Goal: Information Seeking & Learning: Learn about a topic

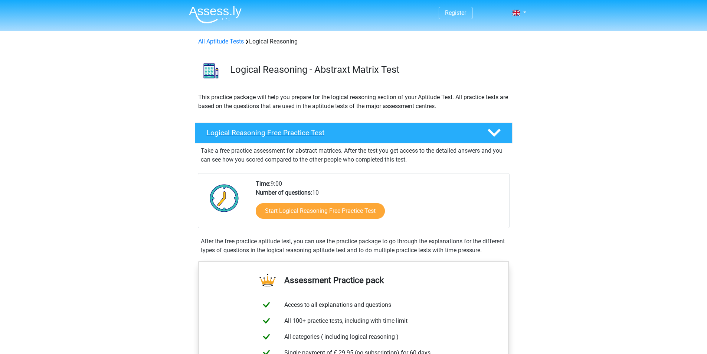
click at [491, 133] on polygon at bounding box center [494, 133] width 13 height 8
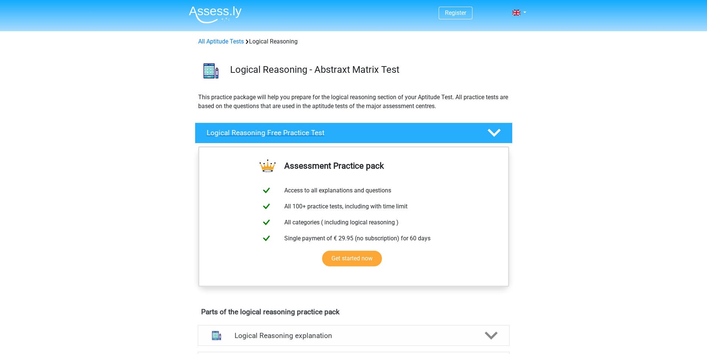
click at [504, 122] on div "Logical Reasoning Free Practice Test" at bounding box center [354, 132] width 318 height 21
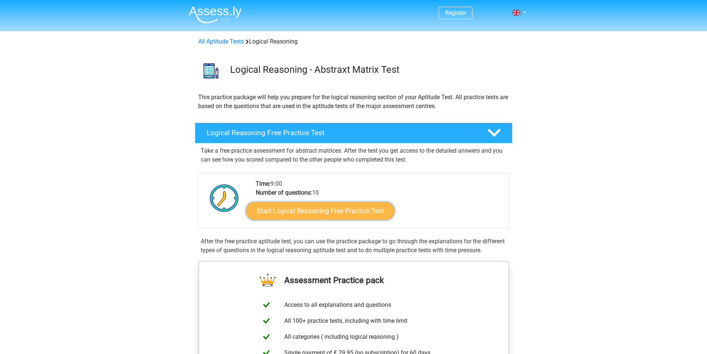
click at [334, 210] on link "Start Logical Reasoning Free Practice Test" at bounding box center [320, 210] width 148 height 18
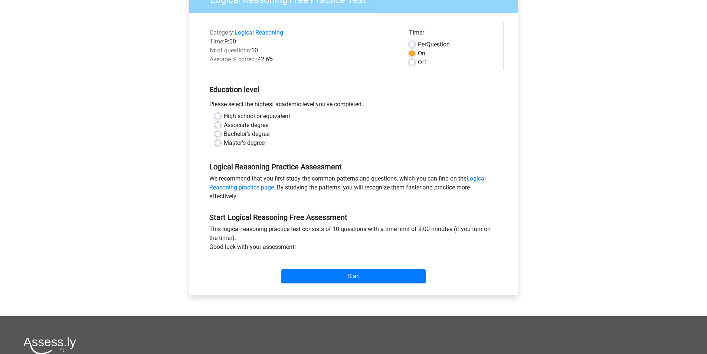
scroll to position [74, 0]
click at [235, 190] on link "Logical Reasoning practice page" at bounding box center [347, 183] width 276 height 16
click at [346, 279] on input "Start" at bounding box center [353, 276] width 144 height 14
click at [259, 143] on label "Master's degree" at bounding box center [244, 143] width 41 height 9
click at [221, 143] on input "Master's degree" at bounding box center [218, 142] width 6 height 7
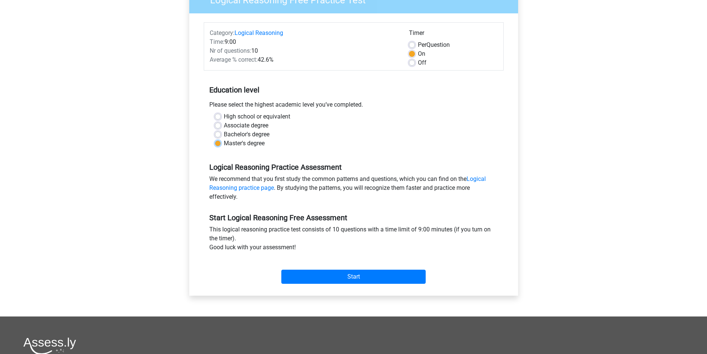
radio input "true"
click at [232, 112] on label "High school or equivalent" at bounding box center [257, 116] width 66 height 9
click at [212, 113] on div "High school or equivalent Associate degree Bachelor's degree Master's degree" at bounding box center [353, 130] width 289 height 36
click at [224, 115] on label "High school or equivalent" at bounding box center [257, 116] width 66 height 9
click at [218, 115] on input "High school or equivalent" at bounding box center [218, 115] width 6 height 7
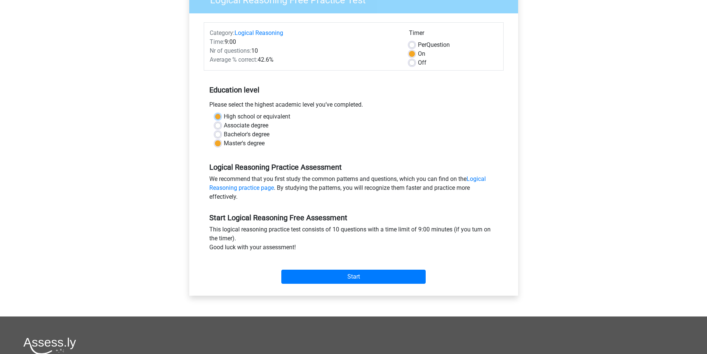
radio input "true"
click at [221, 145] on div "Master's degree" at bounding box center [354, 143] width 278 height 9
click at [224, 141] on label "Master's degree" at bounding box center [244, 143] width 41 height 9
click at [219, 141] on input "Master's degree" at bounding box center [218, 142] width 6 height 7
radio input "true"
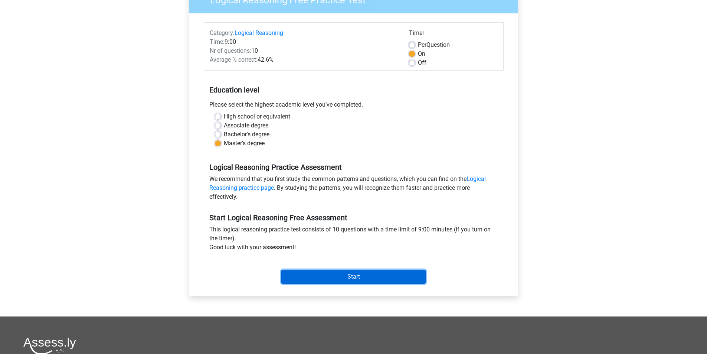
click at [366, 277] on input "Start" at bounding box center [353, 276] width 144 height 14
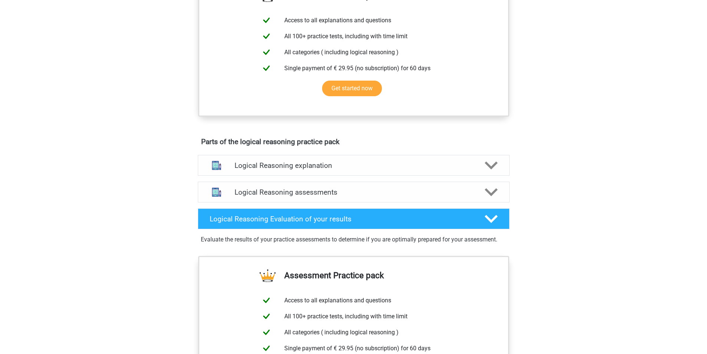
scroll to position [297, 0]
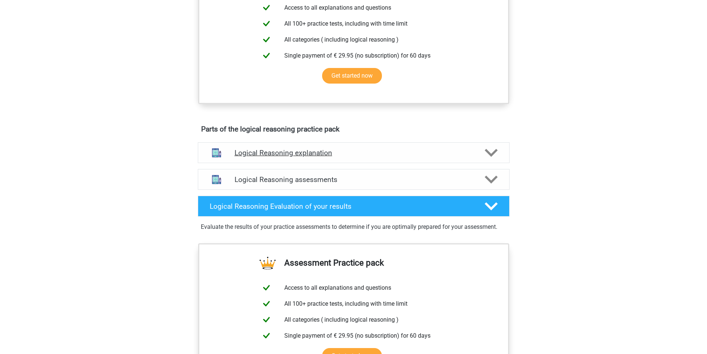
click at [486, 159] on icon at bounding box center [491, 152] width 13 height 13
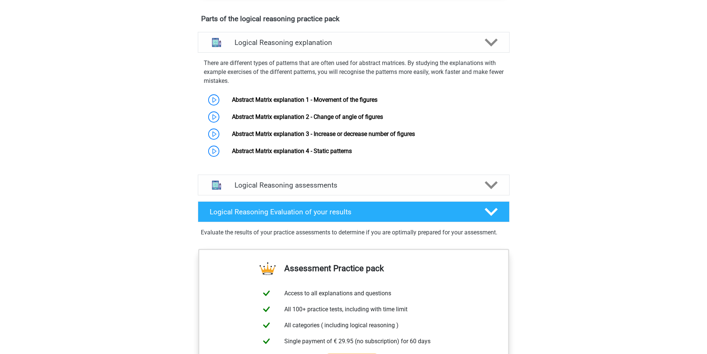
scroll to position [371, 0]
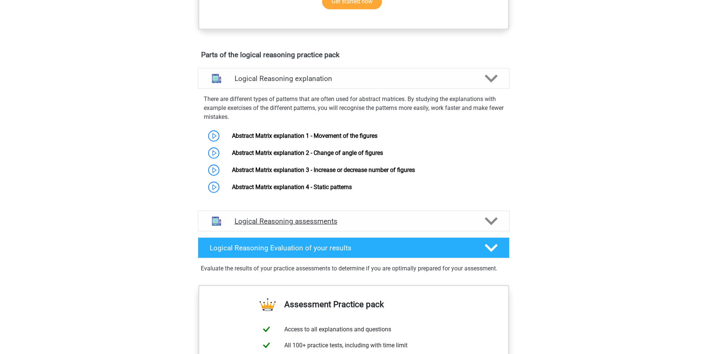
click at [497, 226] on icon at bounding box center [491, 220] width 13 height 13
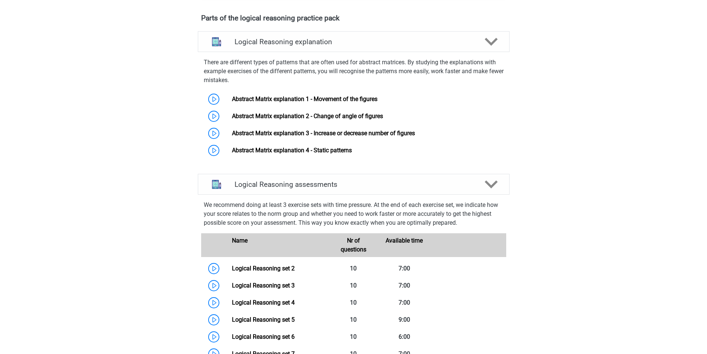
scroll to position [408, 0]
click at [315, 102] on link "Abstract Matrix explanation 1 - Movement of the figures" at bounding box center [304, 98] width 145 height 7
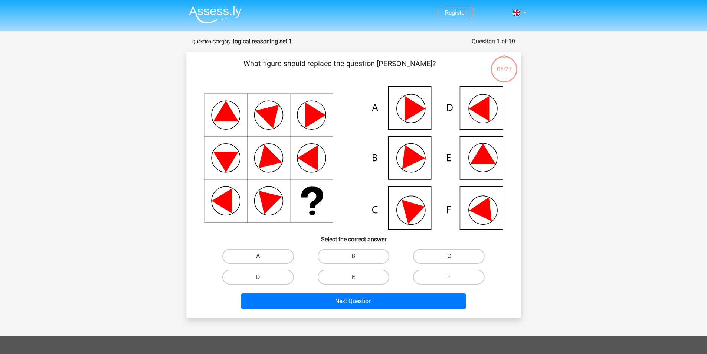
click at [277, 275] on label "D" at bounding box center [258, 276] width 72 height 15
click at [263, 277] on input "D" at bounding box center [260, 279] width 5 height 5
radio input "true"
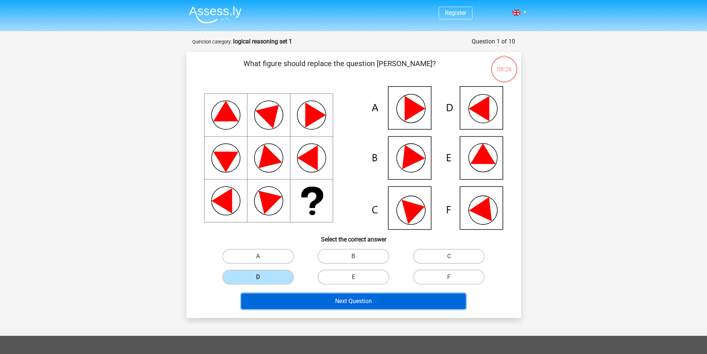
click at [369, 306] on button "Next Question" at bounding box center [353, 301] width 224 height 16
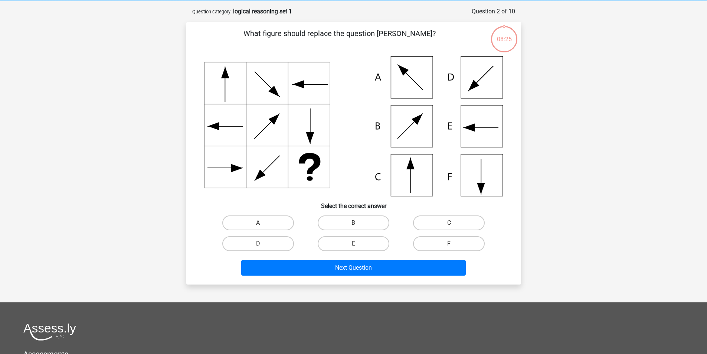
scroll to position [37, 0]
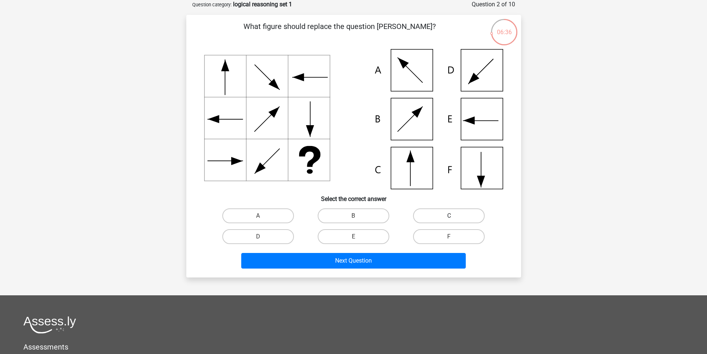
click at [443, 218] on label "C" at bounding box center [449, 215] width 72 height 15
click at [449, 218] on input "C" at bounding box center [451, 218] width 5 height 5
radio input "true"
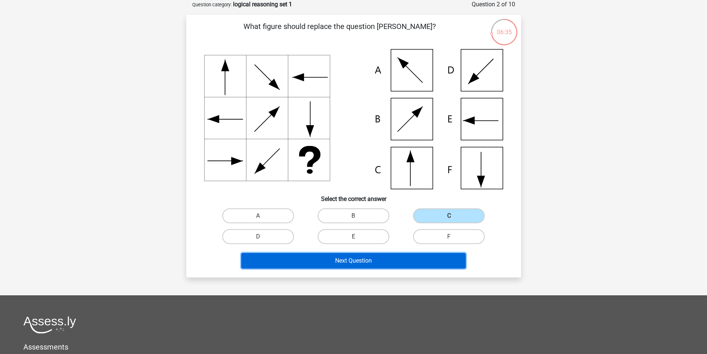
click at [370, 255] on button "Next Question" at bounding box center [353, 261] width 224 height 16
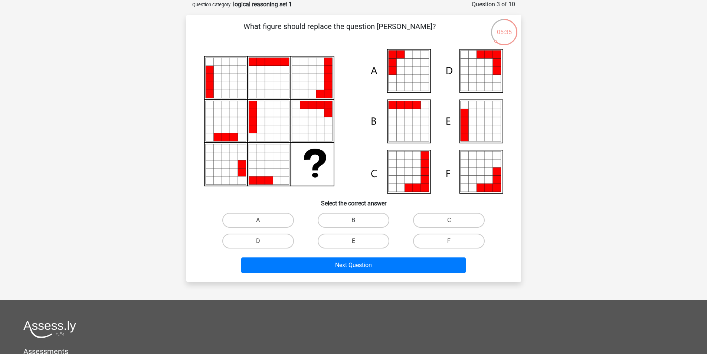
click at [364, 219] on label "B" at bounding box center [354, 220] width 72 height 15
click at [358, 220] on input "B" at bounding box center [355, 222] width 5 height 5
radio input "true"
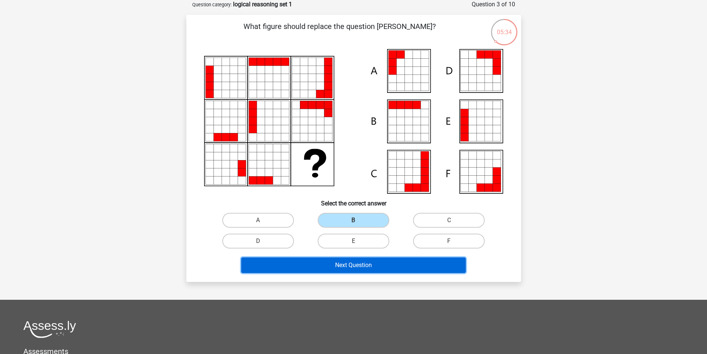
click at [364, 264] on button "Next Question" at bounding box center [353, 265] width 224 height 16
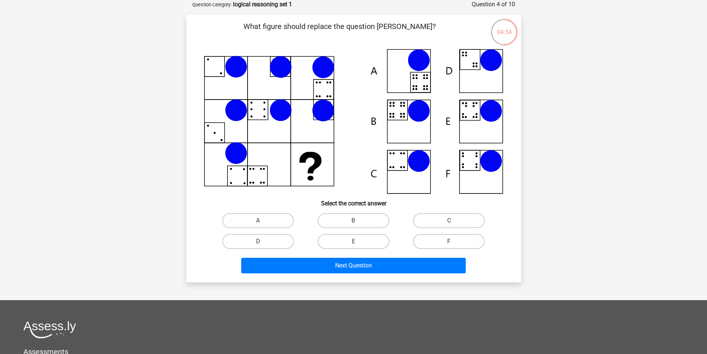
click at [356, 220] on input "B" at bounding box center [355, 222] width 5 height 5
radio input "true"
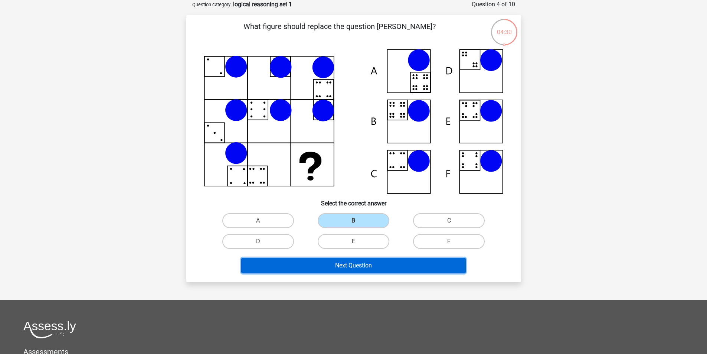
click at [364, 263] on button "Next Question" at bounding box center [353, 266] width 224 height 16
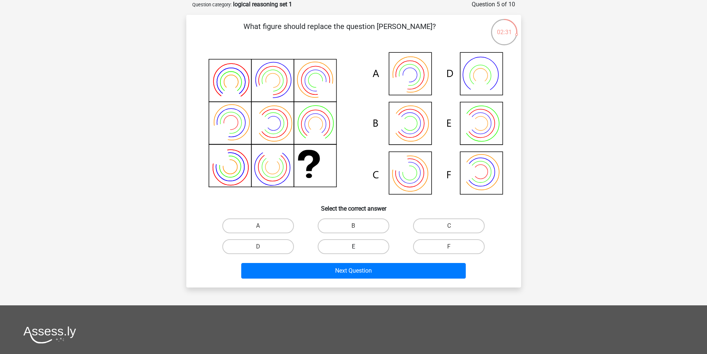
click at [366, 248] on label "E" at bounding box center [354, 246] width 72 height 15
click at [358, 248] on input "E" at bounding box center [355, 248] width 5 height 5
radio input "true"
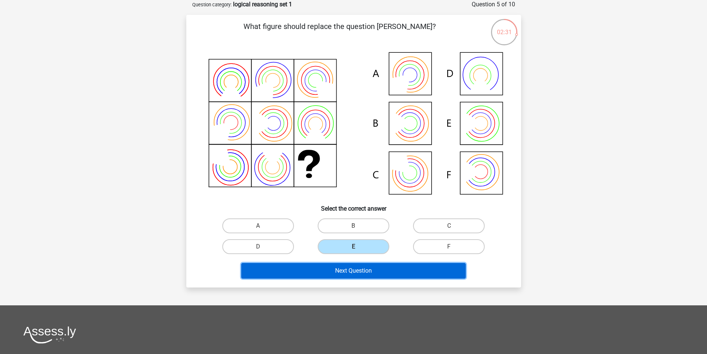
click at [370, 269] on button "Next Question" at bounding box center [353, 271] width 224 height 16
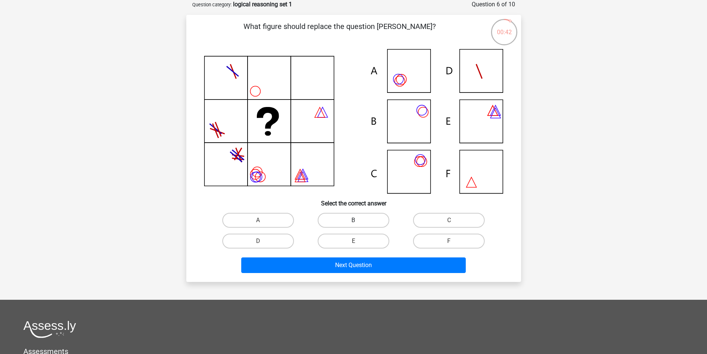
click at [366, 223] on label "B" at bounding box center [354, 220] width 72 height 15
click at [358, 223] on input "B" at bounding box center [355, 222] width 5 height 5
radio input "true"
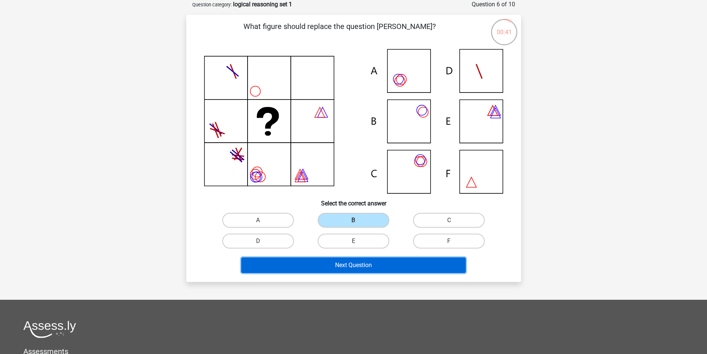
click at [374, 260] on button "Next Question" at bounding box center [353, 265] width 224 height 16
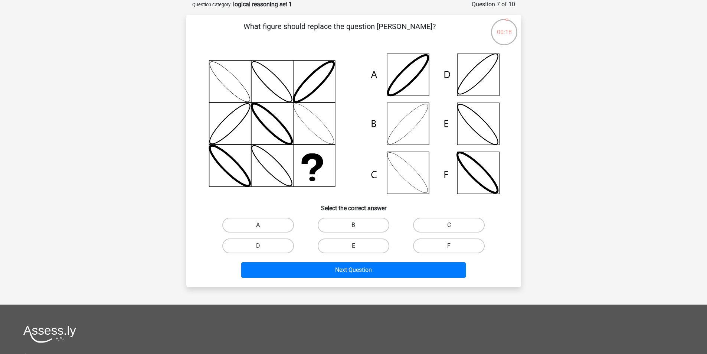
click at [348, 223] on label "B" at bounding box center [354, 224] width 72 height 15
click at [353, 225] on input "B" at bounding box center [355, 227] width 5 height 5
radio input "true"
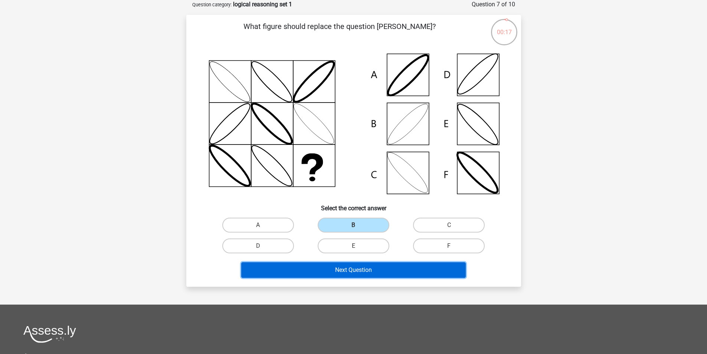
click at [360, 266] on button "Next Question" at bounding box center [353, 270] width 224 height 16
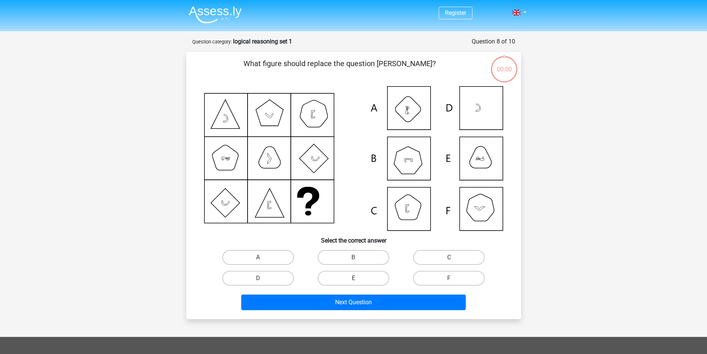
scroll to position [37, 0]
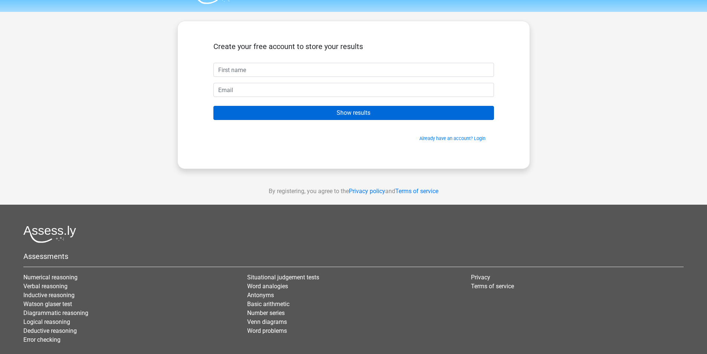
scroll to position [37, 0]
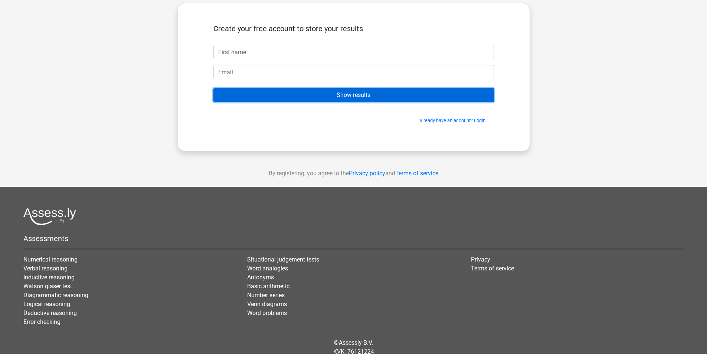
click at [349, 98] on input "Show results" at bounding box center [353, 95] width 281 height 14
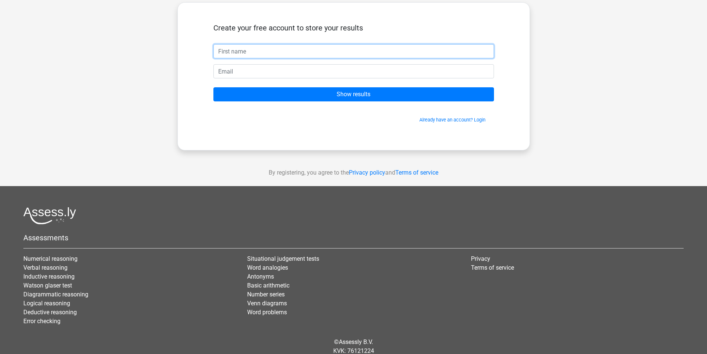
scroll to position [0, 0]
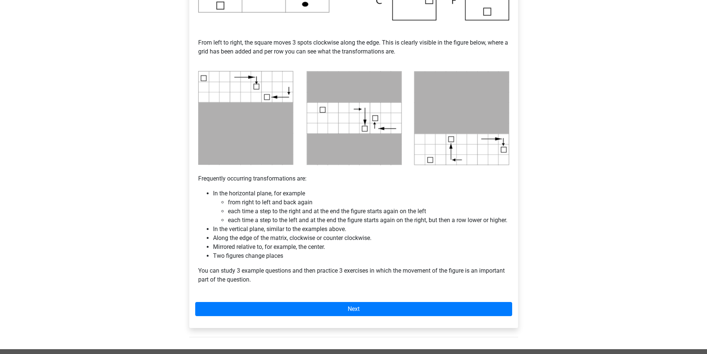
scroll to position [334, 0]
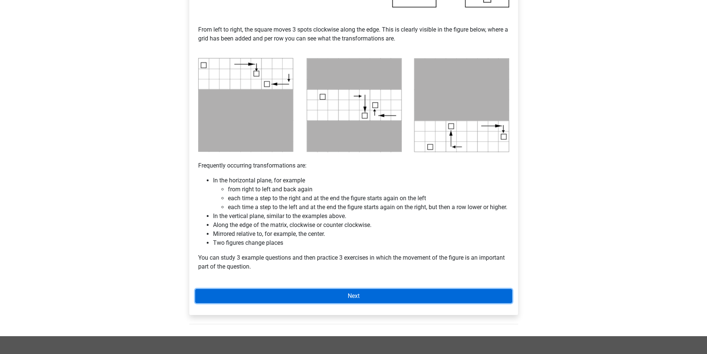
click at [376, 303] on link "Next" at bounding box center [353, 296] width 317 height 14
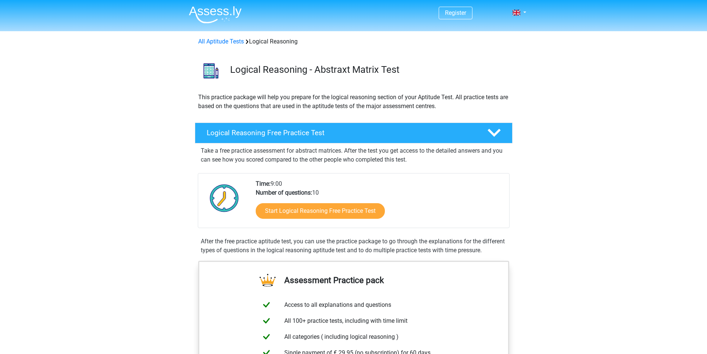
scroll to position [408, 0]
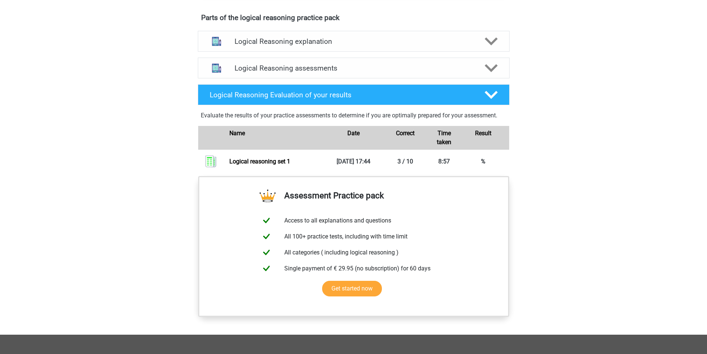
click at [577, 144] on div "Register Nederlands English" at bounding box center [353, 61] width 707 height 938
click at [499, 48] on div at bounding box center [490, 41] width 25 height 13
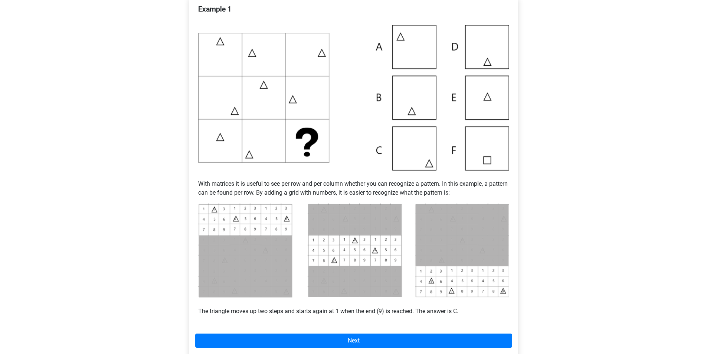
scroll to position [186, 0]
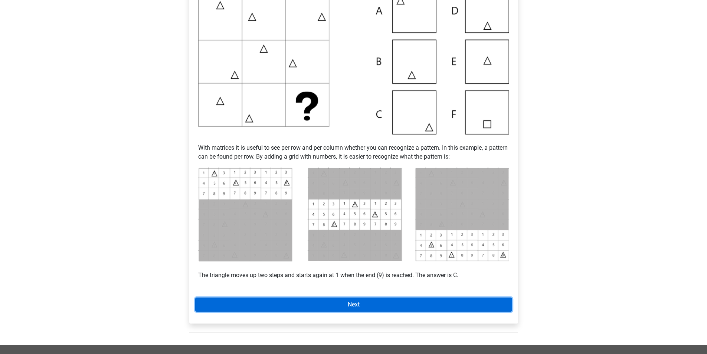
click at [335, 303] on link "Next" at bounding box center [353, 304] width 317 height 14
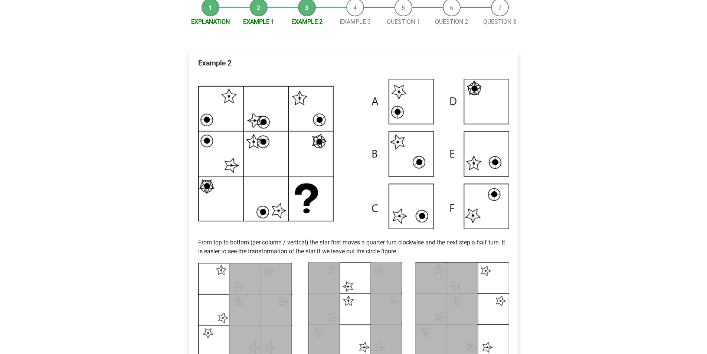
scroll to position [74, 0]
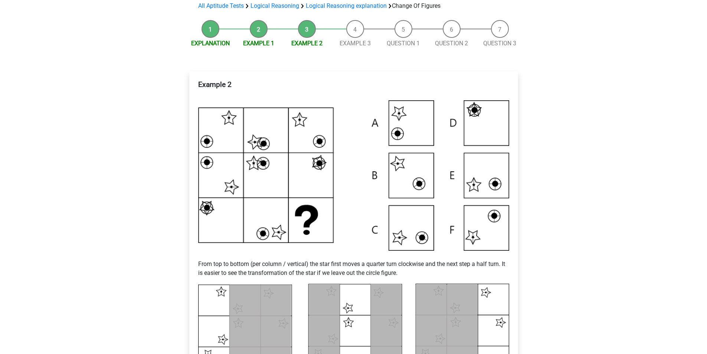
click at [409, 267] on p "From top to bottom (per column / vertical) the star first moves a quarter turn …" at bounding box center [353, 263] width 311 height 27
drag, startPoint x: 0, startPoint y: 0, endPoint x: 414, endPoint y: 272, distance: 495.3
click at [409, 267] on p "From top to bottom (per column / vertical) the star first moves a quarter turn …" at bounding box center [353, 263] width 311 height 27
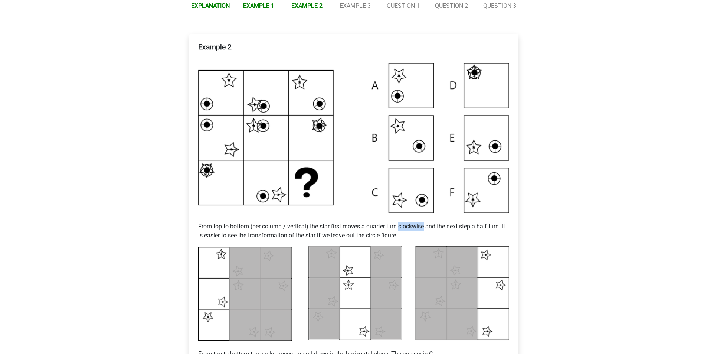
scroll to position [111, 0]
click at [436, 230] on p "From top to bottom (per column / vertical) the star first moves a quarter turn …" at bounding box center [353, 226] width 311 height 27
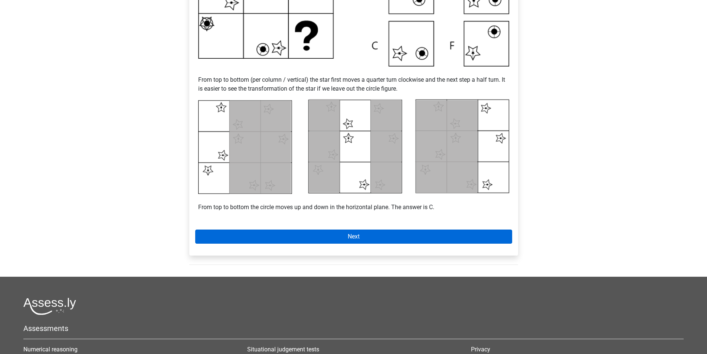
scroll to position [260, 0]
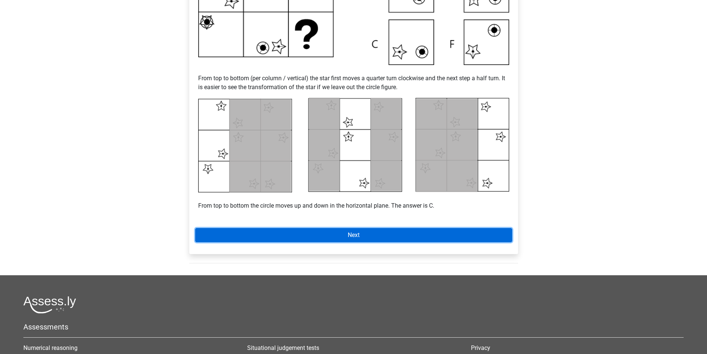
click at [382, 237] on link "Next" at bounding box center [353, 235] width 317 height 14
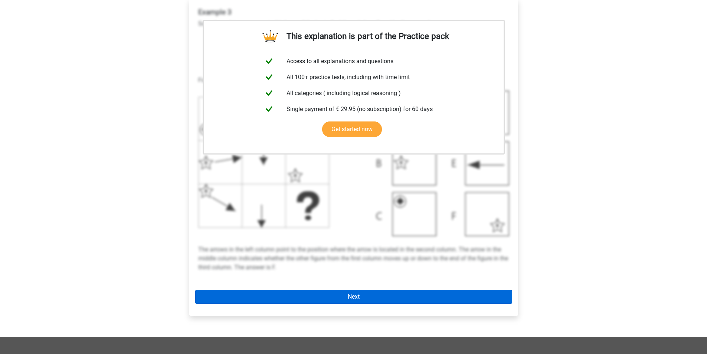
scroll to position [74, 0]
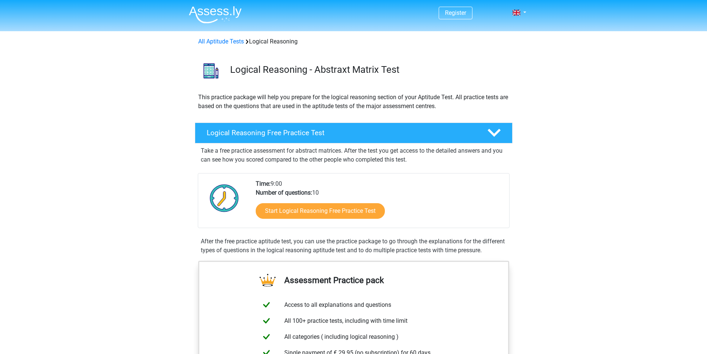
scroll to position [408, 0]
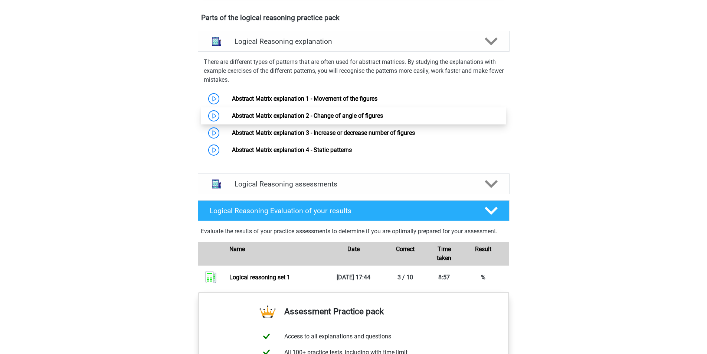
click at [347, 119] on link "Abstract Matrix explanation 2 - Change of angle of figures" at bounding box center [307, 115] width 151 height 7
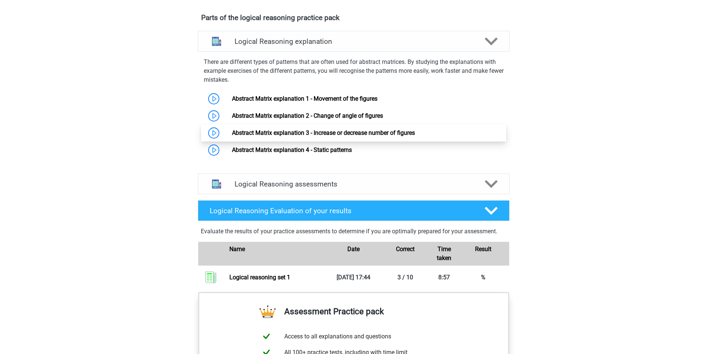
click at [365, 136] on link "Abstract Matrix explanation 3 - Increase or decrease number of figures" at bounding box center [323, 132] width 183 height 7
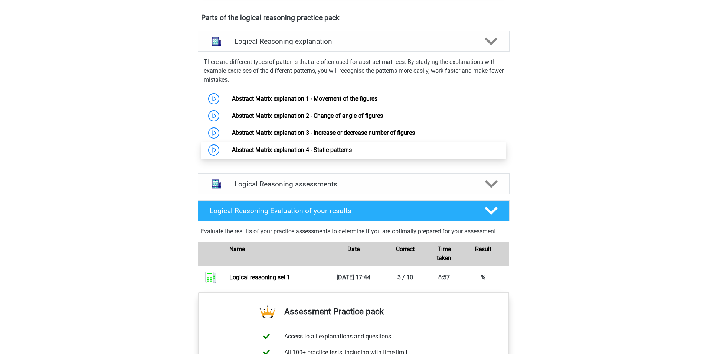
click at [265, 153] on link "Abstract Matrix explanation 4 - Static patterns" at bounding box center [292, 149] width 120 height 7
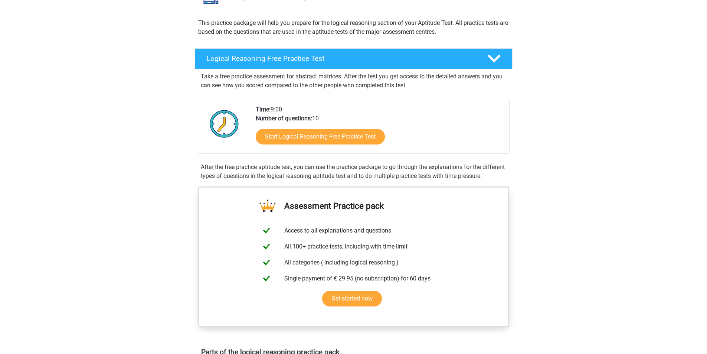
scroll to position [0, 0]
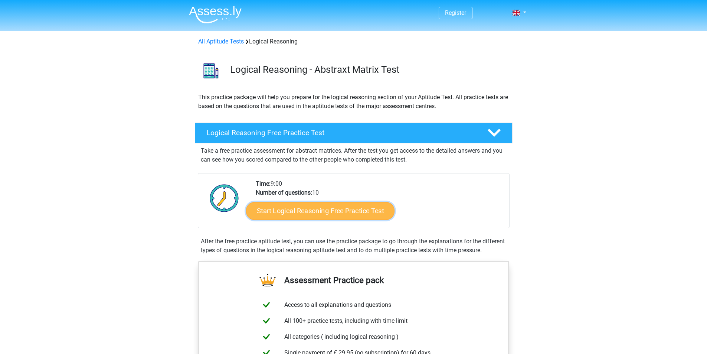
click at [357, 209] on link "Start Logical Reasoning Free Practice Test" at bounding box center [320, 210] width 148 height 18
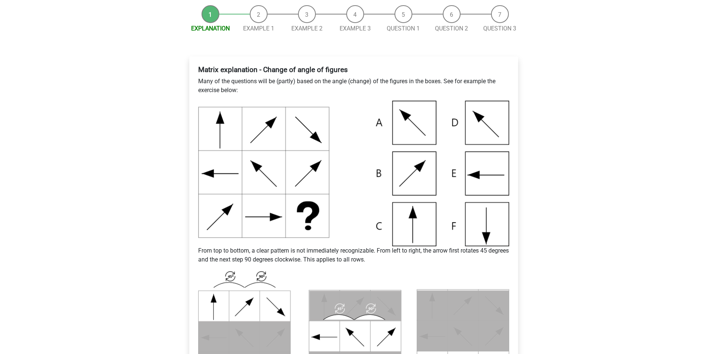
scroll to position [111, 0]
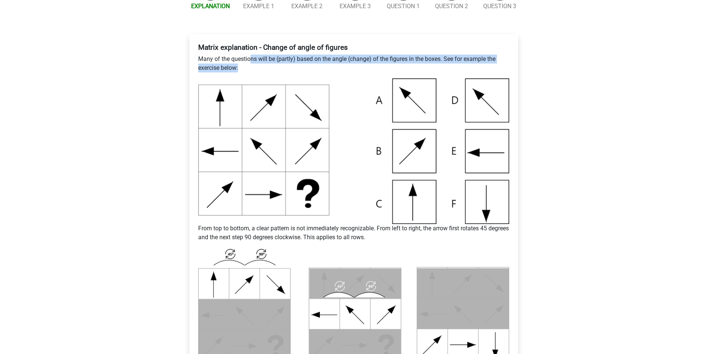
drag, startPoint x: 249, startPoint y: 59, endPoint x: 390, endPoint y: 66, distance: 140.8
click at [390, 66] on p "Many of the questions will be (partly) based on the angle (change) of the figur…" at bounding box center [353, 64] width 311 height 18
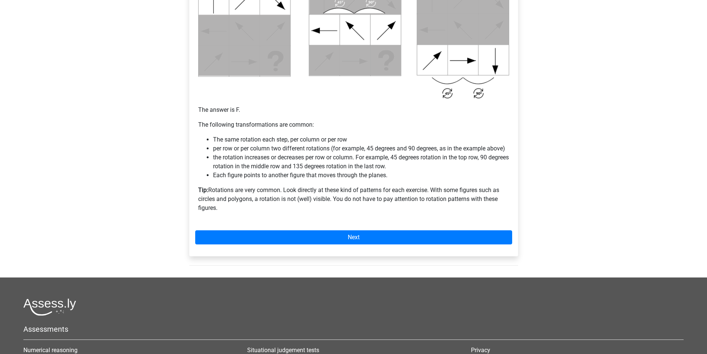
scroll to position [408, 0]
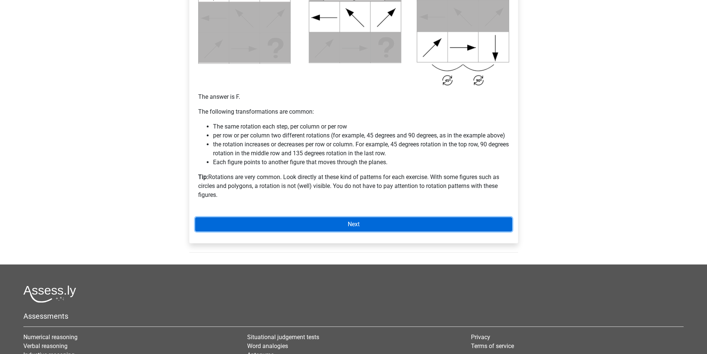
click at [439, 219] on link "Next" at bounding box center [353, 224] width 317 height 14
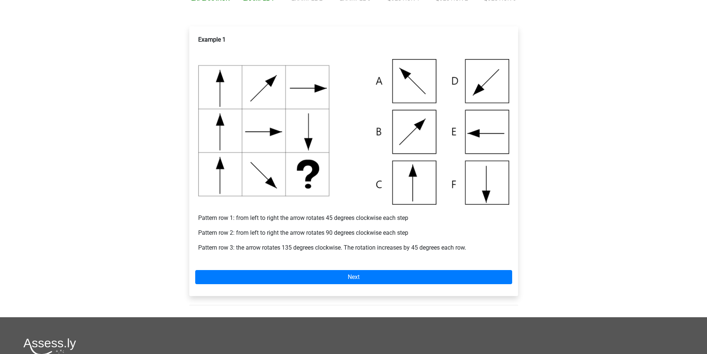
scroll to position [111, 0]
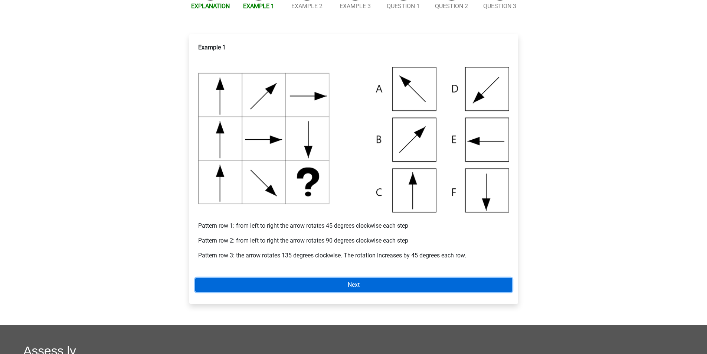
click at [450, 284] on link "Next" at bounding box center [353, 285] width 317 height 14
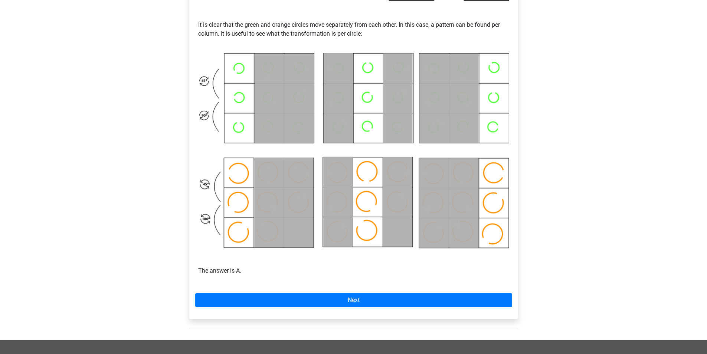
scroll to position [334, 0]
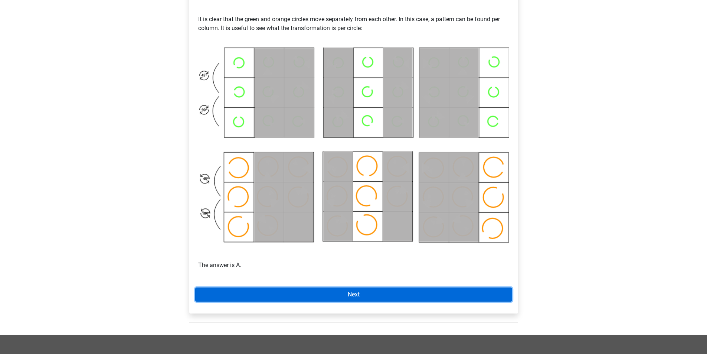
click at [350, 291] on link "Next" at bounding box center [353, 294] width 317 height 14
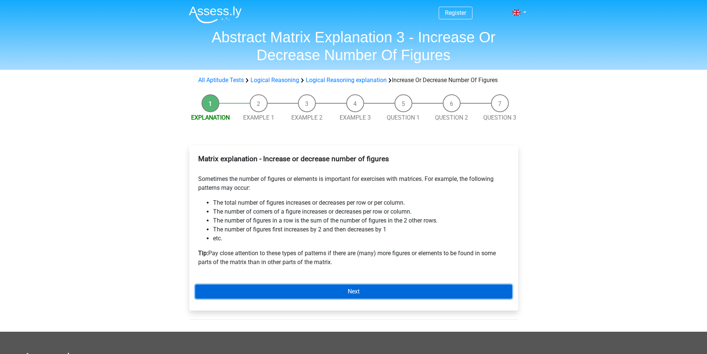
click at [355, 295] on link "Next" at bounding box center [353, 291] width 317 height 14
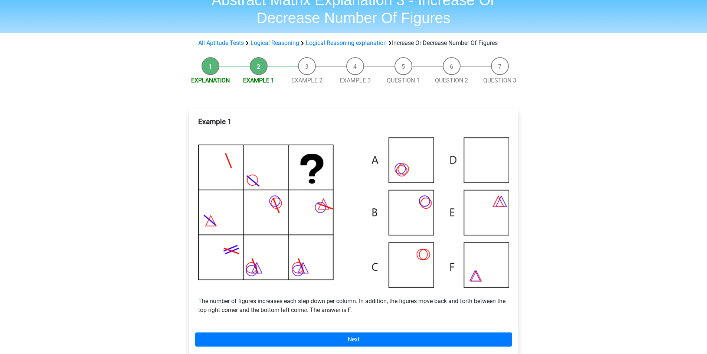
scroll to position [74, 0]
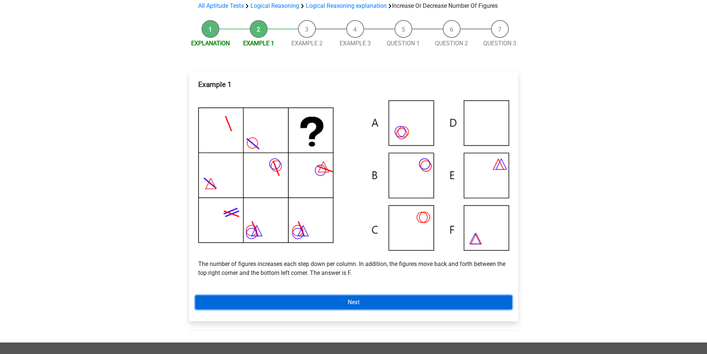
click at [347, 301] on link "Next" at bounding box center [353, 302] width 317 height 14
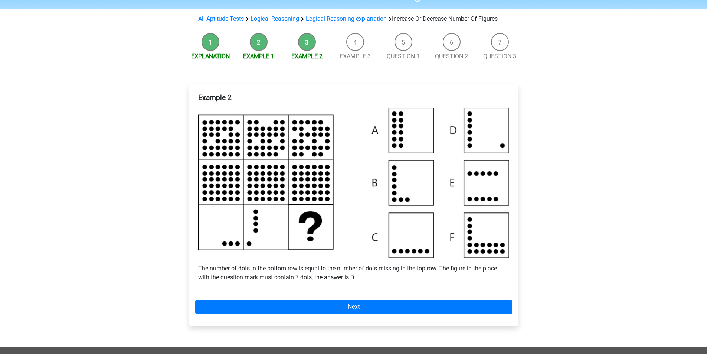
scroll to position [74, 0]
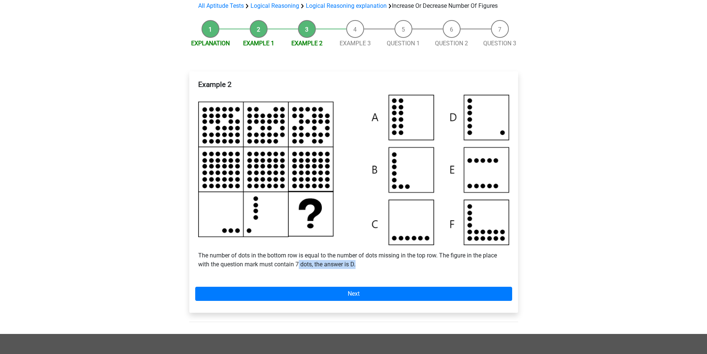
drag, startPoint x: 299, startPoint y: 265, endPoint x: 358, endPoint y: 264, distance: 59.0
click at [358, 264] on p "The number of dots in the bottom row is equal to the number of dots missing in …" at bounding box center [353, 260] width 311 height 18
click at [359, 264] on p "The number of dots in the bottom row is equal to the number of dots missing in …" at bounding box center [353, 260] width 311 height 18
drag, startPoint x: 369, startPoint y: 263, endPoint x: 380, endPoint y: 262, distance: 11.2
click at [378, 262] on p "The number of dots in the bottom row is equal to the number of dots missing in …" at bounding box center [353, 260] width 311 height 18
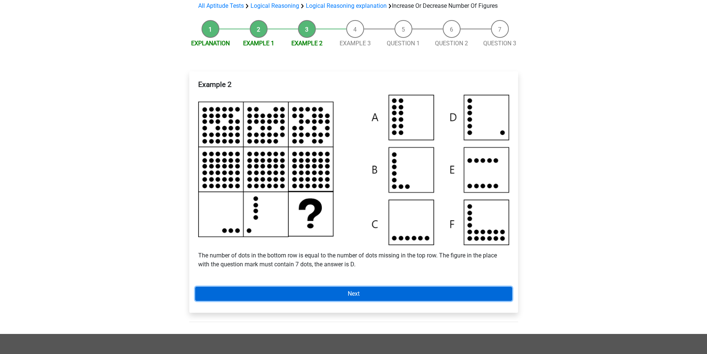
click at [358, 293] on link "Next" at bounding box center [353, 293] width 317 height 14
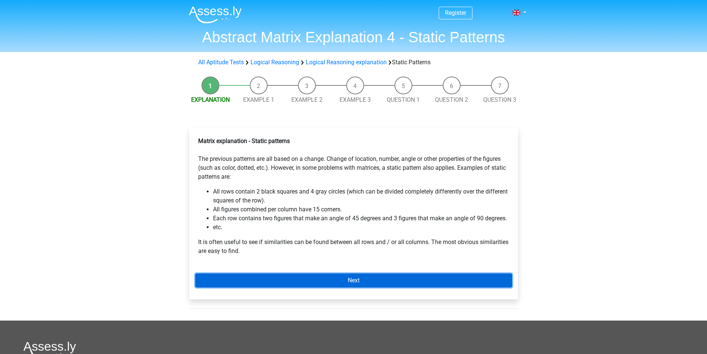
click at [351, 283] on link "Next" at bounding box center [353, 280] width 317 height 14
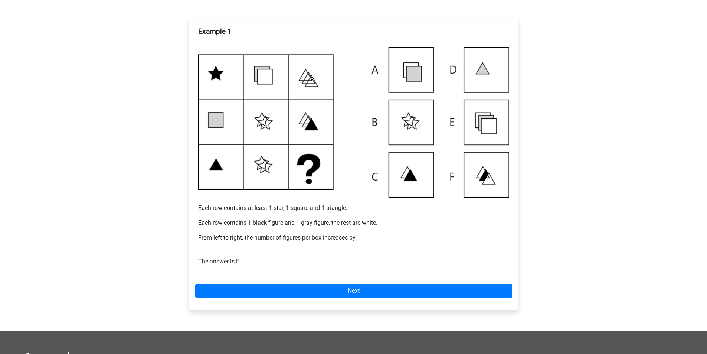
scroll to position [111, 0]
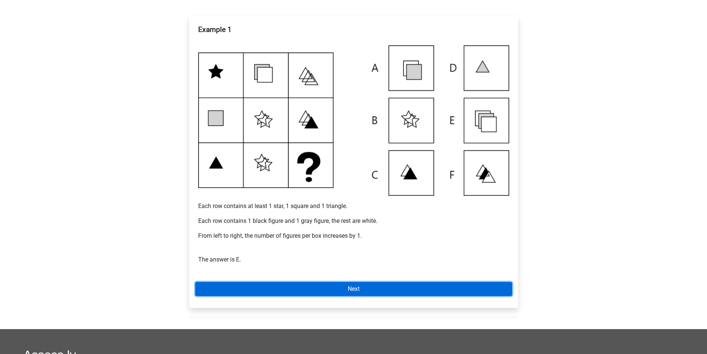
click at [362, 285] on link "Next" at bounding box center [353, 289] width 317 height 14
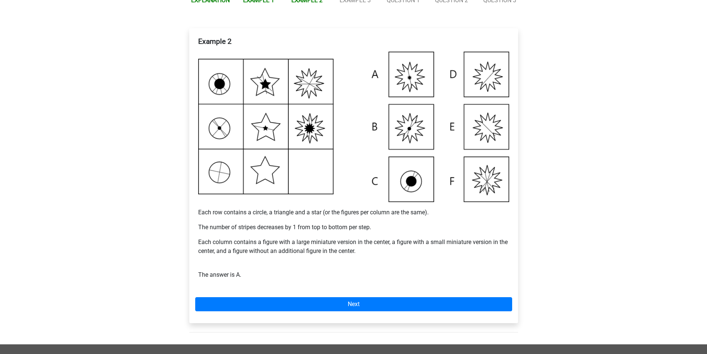
scroll to position [111, 0]
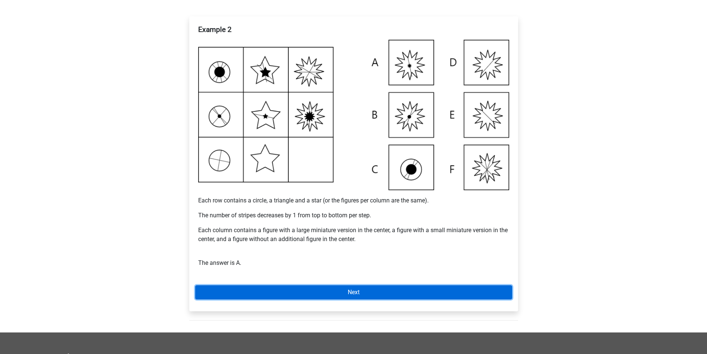
click at [382, 290] on link "Next" at bounding box center [353, 292] width 317 height 14
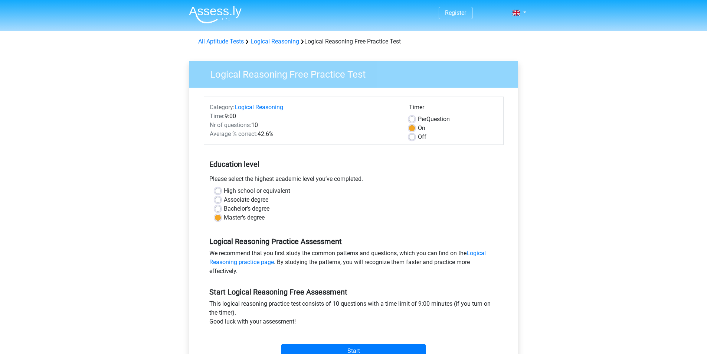
click at [418, 136] on label "Off" at bounding box center [422, 136] width 9 height 9
click at [410, 136] on input "Off" at bounding box center [412, 135] width 6 height 7
radio input "true"
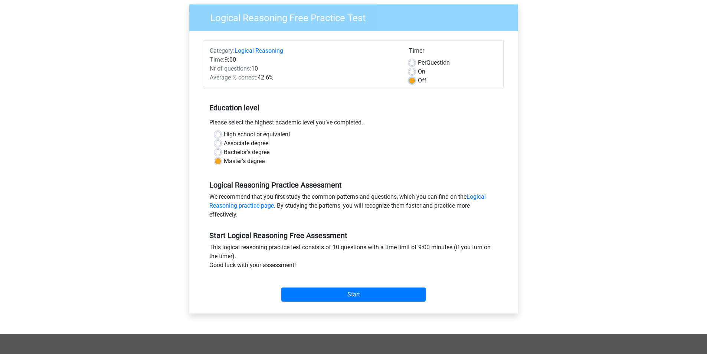
scroll to position [74, 0]
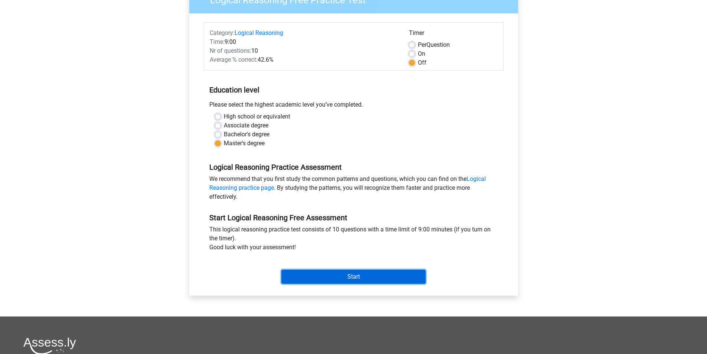
click at [364, 271] on input "Start" at bounding box center [353, 276] width 144 height 14
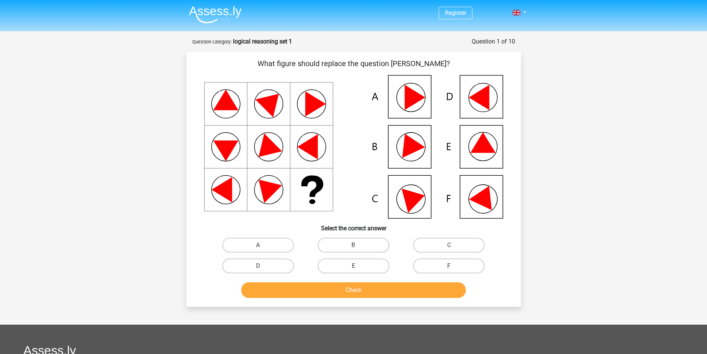
click at [459, 262] on label "F" at bounding box center [449, 265] width 72 height 15
click at [454, 266] on input "F" at bounding box center [451, 268] width 5 height 5
radio input "true"
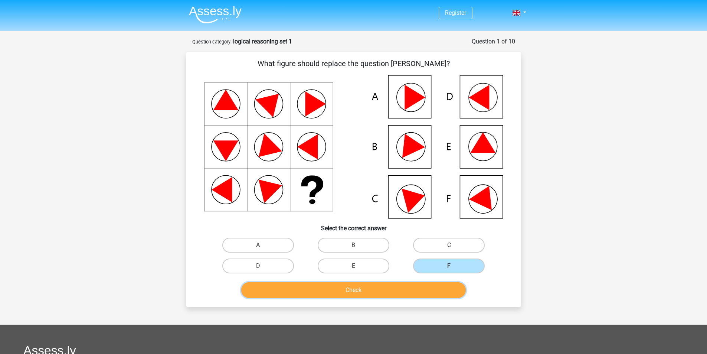
click at [373, 286] on button "Check" at bounding box center [353, 290] width 224 height 16
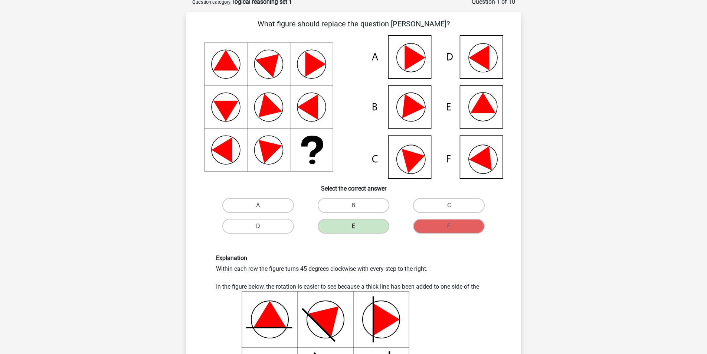
scroll to position [37, 0]
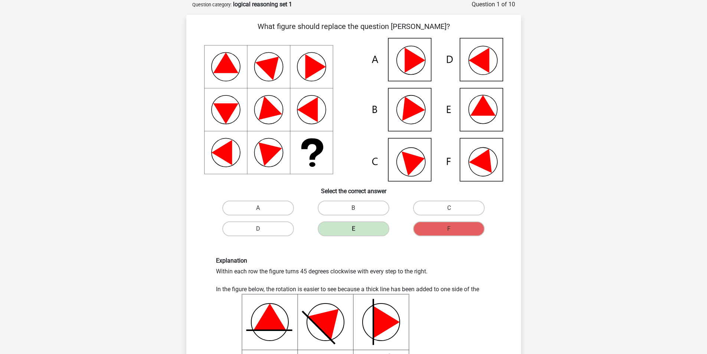
click at [362, 238] on div "E" at bounding box center [353, 228] width 95 height 21
click at [357, 227] on label "E" at bounding box center [354, 228] width 72 height 15
click at [355, 235] on label "E" at bounding box center [354, 228] width 72 height 15
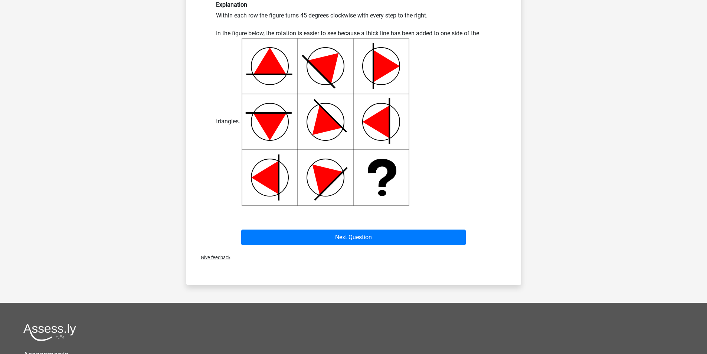
scroll to position [297, 0]
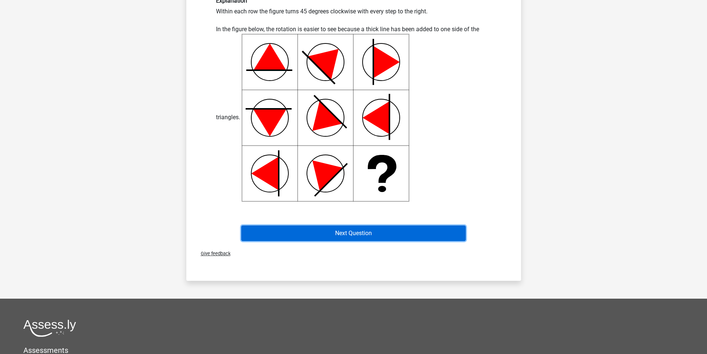
click at [334, 239] on button "Next Question" at bounding box center [353, 233] width 224 height 16
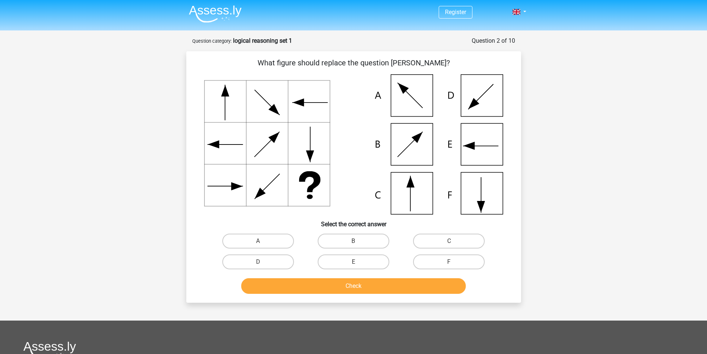
scroll to position [0, 0]
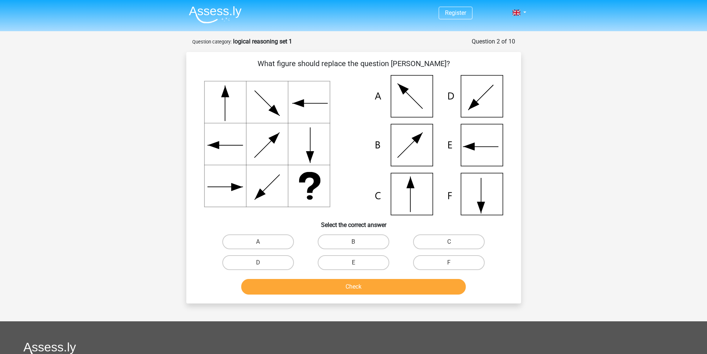
click at [459, 251] on div "C" at bounding box center [448, 241] width 95 height 21
click at [456, 240] on label "C" at bounding box center [449, 241] width 72 height 15
click at [454, 242] on input "C" at bounding box center [451, 244] width 5 height 5
radio input "true"
click at [365, 284] on button "Check" at bounding box center [353, 287] width 224 height 16
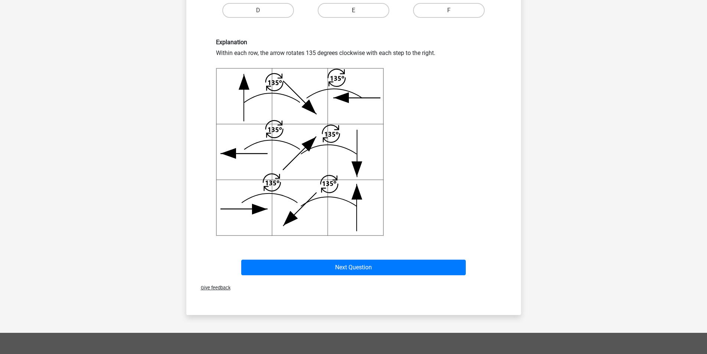
scroll to position [260, 0]
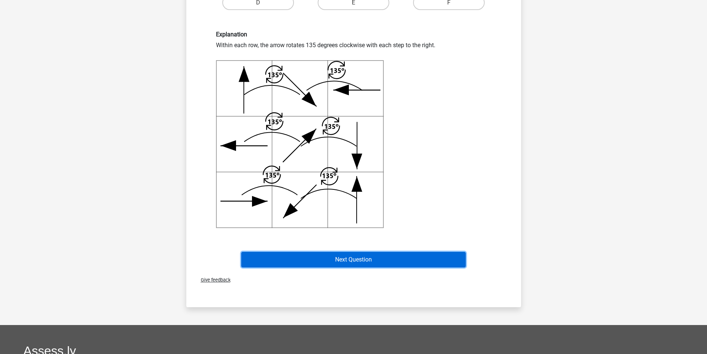
click at [374, 258] on button "Next Question" at bounding box center [353, 260] width 224 height 16
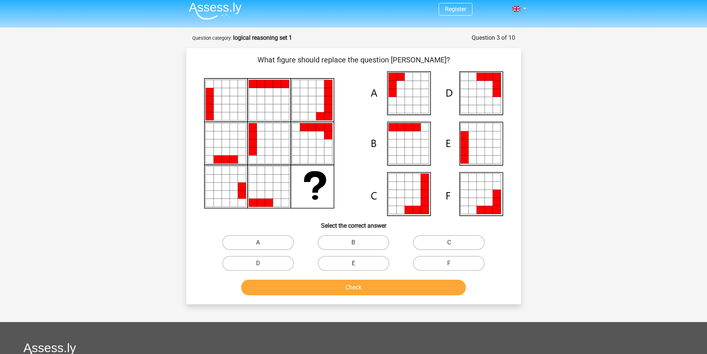
scroll to position [0, 0]
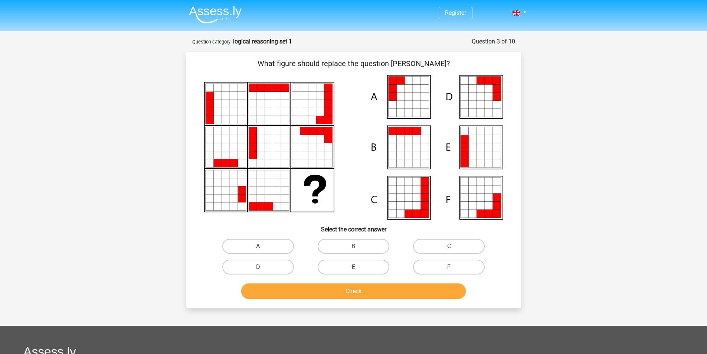
click at [243, 246] on label "A" at bounding box center [258, 246] width 72 height 15
click at [258, 246] on input "A" at bounding box center [260, 248] width 5 height 5
radio input "true"
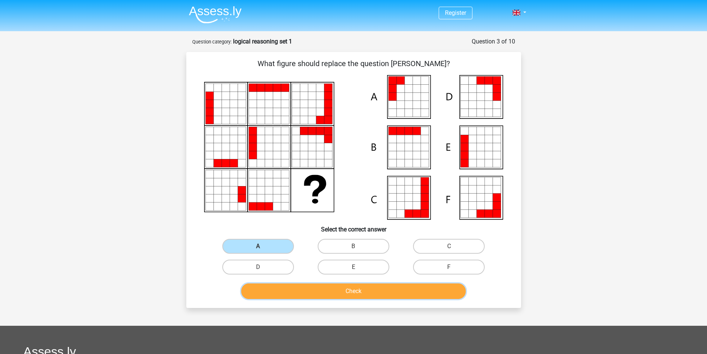
click at [340, 286] on button "Check" at bounding box center [353, 291] width 224 height 16
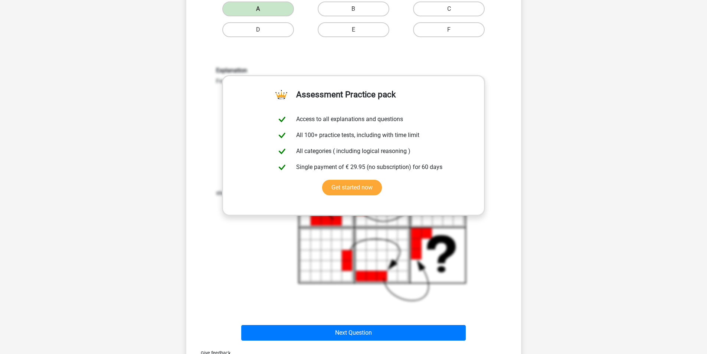
scroll to position [297, 0]
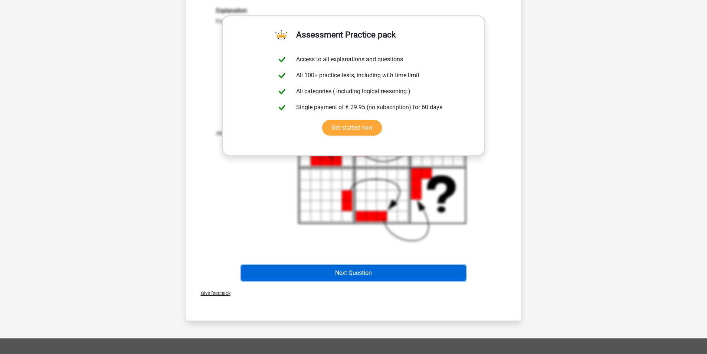
click at [400, 276] on button "Next Question" at bounding box center [353, 273] width 224 height 16
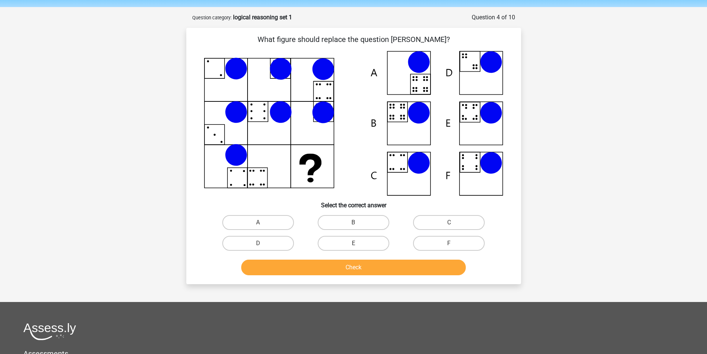
scroll to position [37, 0]
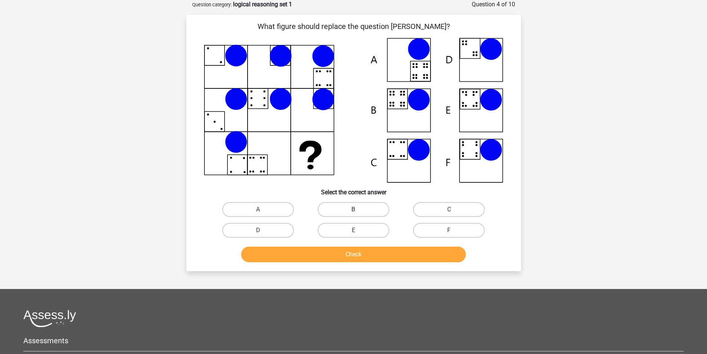
click at [362, 210] on label "B" at bounding box center [354, 209] width 72 height 15
click at [358, 210] on input "B" at bounding box center [355, 211] width 5 height 5
radio input "true"
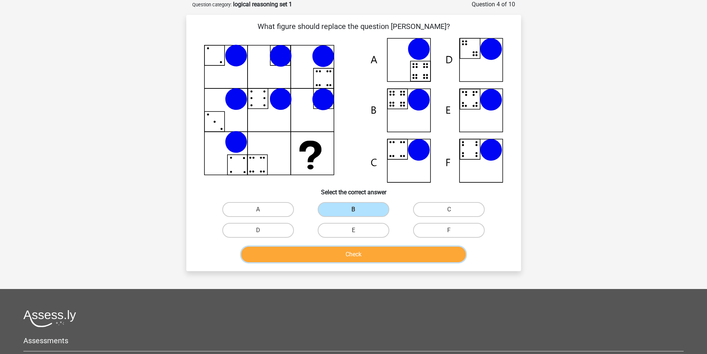
click at [353, 249] on button "Check" at bounding box center [353, 254] width 224 height 16
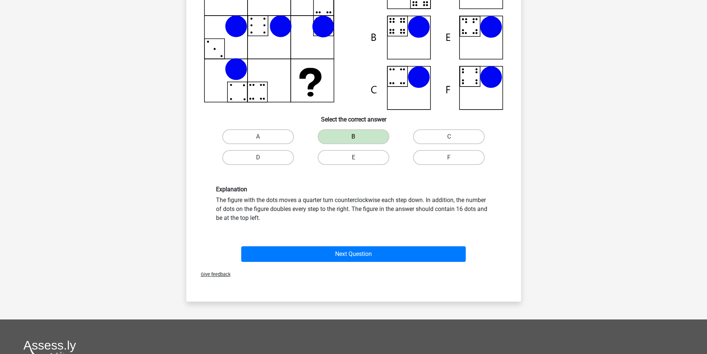
scroll to position [111, 0]
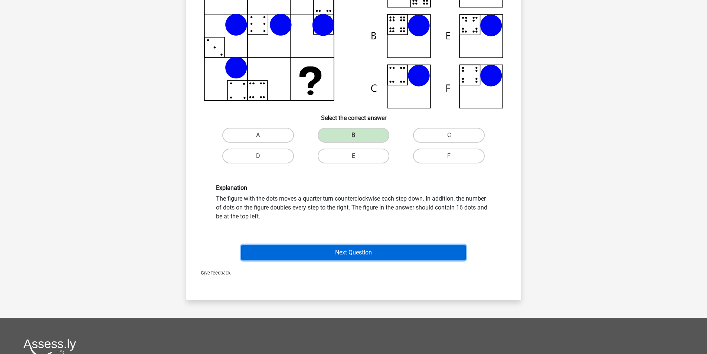
click at [360, 248] on button "Next Question" at bounding box center [353, 253] width 224 height 16
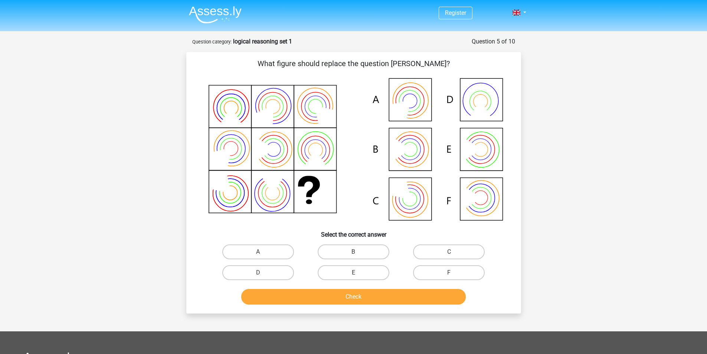
scroll to position [37, 0]
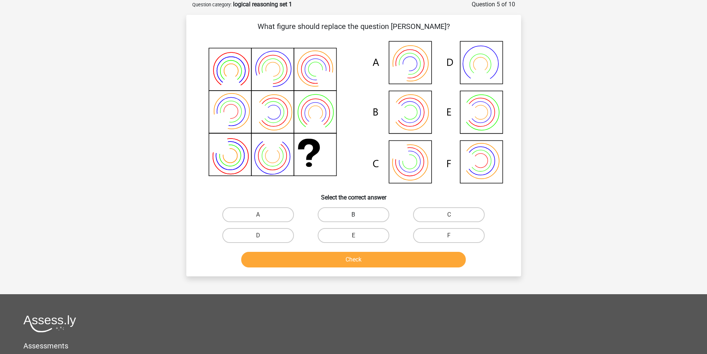
click at [360, 212] on label "B" at bounding box center [354, 214] width 72 height 15
click at [358, 214] on input "B" at bounding box center [355, 216] width 5 height 5
radio input "true"
click at [433, 255] on button "Check" at bounding box center [353, 260] width 224 height 16
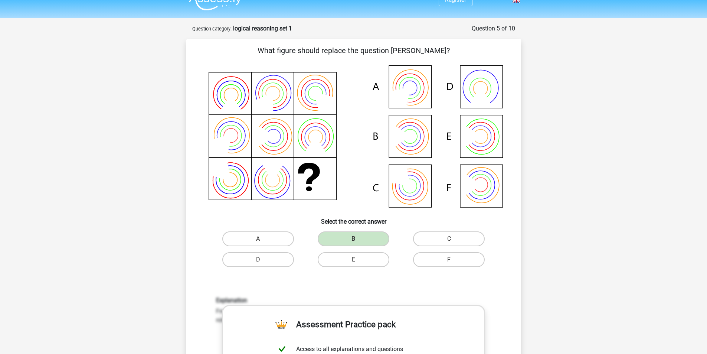
scroll to position [0, 0]
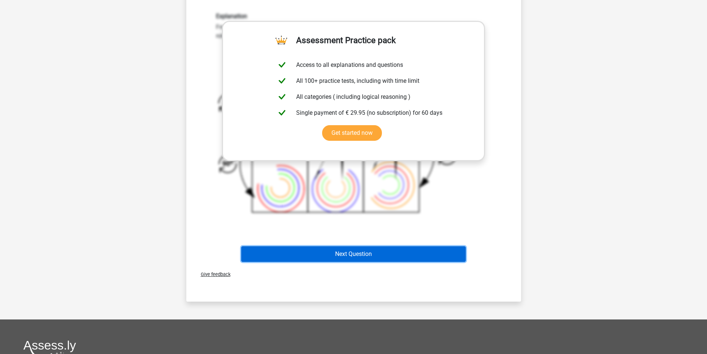
click at [354, 257] on button "Next Question" at bounding box center [353, 254] width 224 height 16
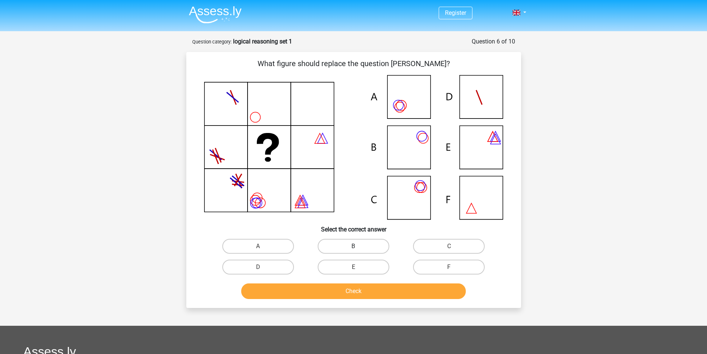
click at [345, 240] on label "B" at bounding box center [354, 246] width 72 height 15
click at [353, 246] on input "B" at bounding box center [355, 248] width 5 height 5
radio input "true"
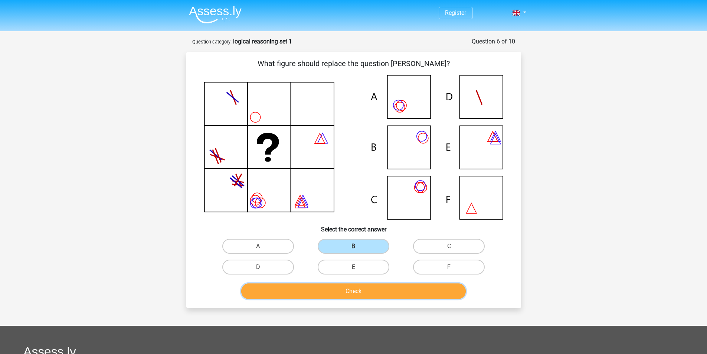
click at [382, 288] on button "Check" at bounding box center [353, 291] width 224 height 16
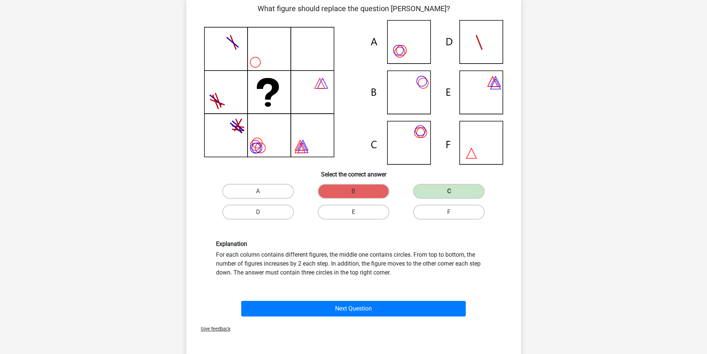
scroll to position [74, 0]
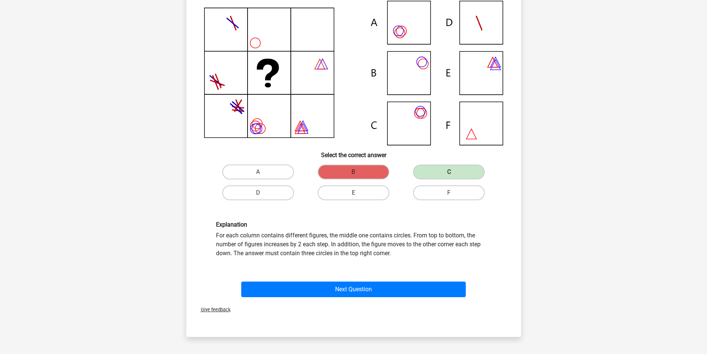
click at [367, 175] on label "B" at bounding box center [354, 171] width 72 height 15
drag, startPoint x: 282, startPoint y: 244, endPoint x: 439, endPoint y: 255, distance: 157.4
click at [439, 255] on div "Explanation For each column contains different figures, the middle one contains…" at bounding box center [353, 239] width 286 height 37
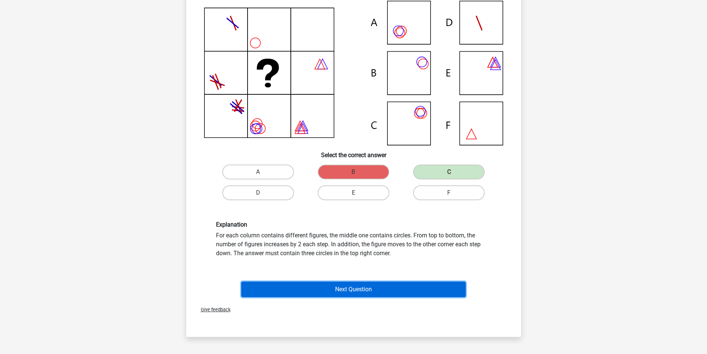
click at [378, 288] on button "Next Question" at bounding box center [353, 289] width 224 height 16
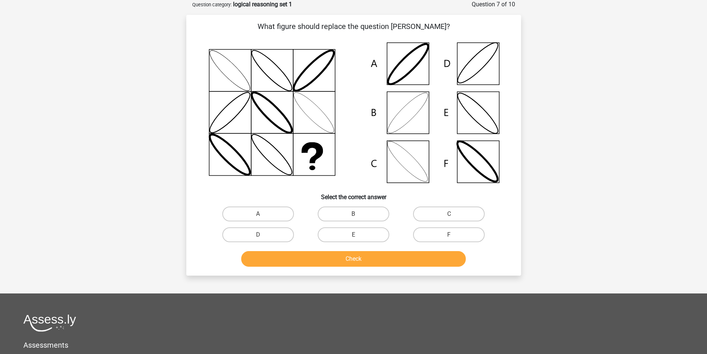
scroll to position [0, 0]
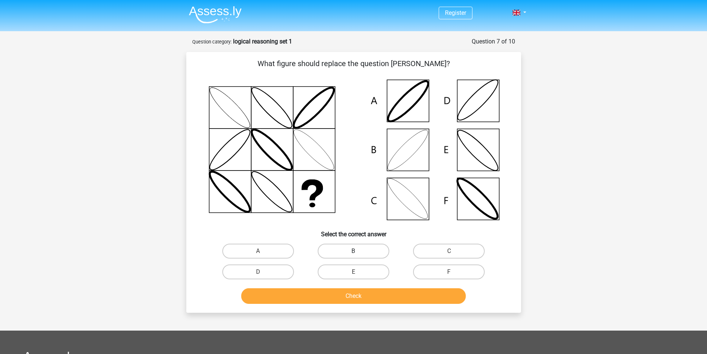
click at [358, 250] on label "B" at bounding box center [354, 250] width 72 height 15
click at [358, 251] on input "B" at bounding box center [355, 253] width 5 height 5
radio input "true"
click at [357, 291] on button "Check" at bounding box center [353, 296] width 224 height 16
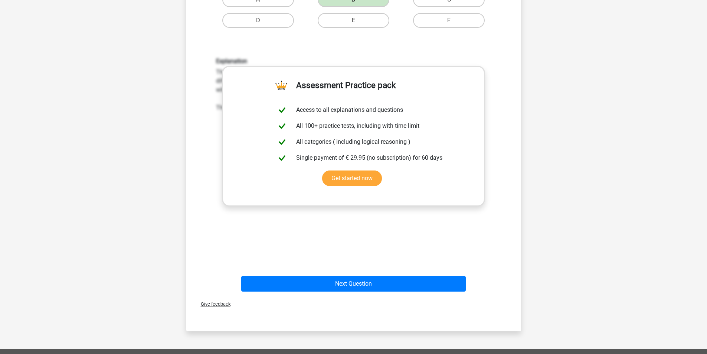
scroll to position [260, 0]
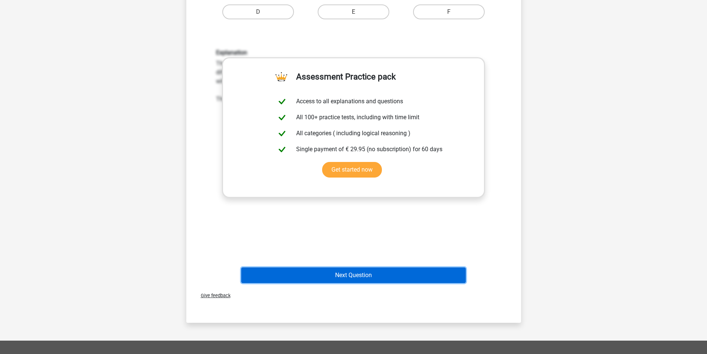
click at [348, 273] on button "Next Question" at bounding box center [353, 275] width 224 height 16
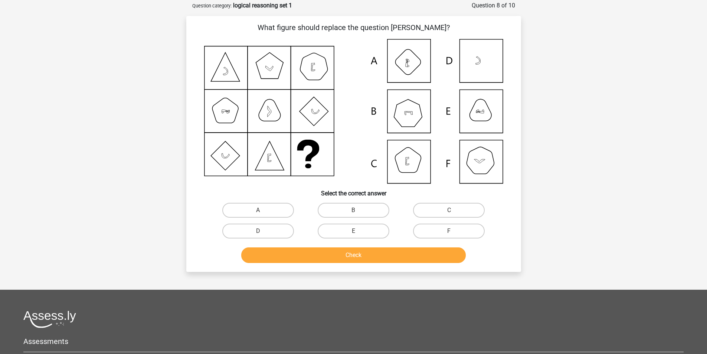
scroll to position [0, 0]
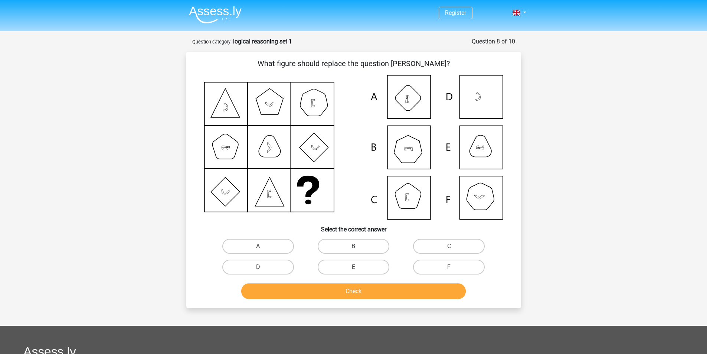
click at [345, 240] on label "B" at bounding box center [354, 246] width 72 height 15
click at [353, 246] on input "B" at bounding box center [355, 248] width 5 height 5
radio input "true"
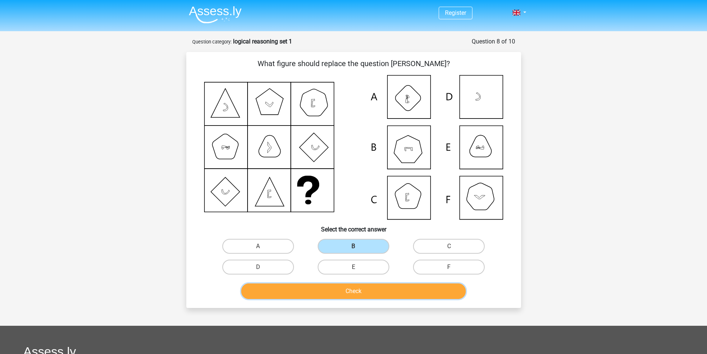
click at [367, 285] on button "Check" at bounding box center [353, 291] width 224 height 16
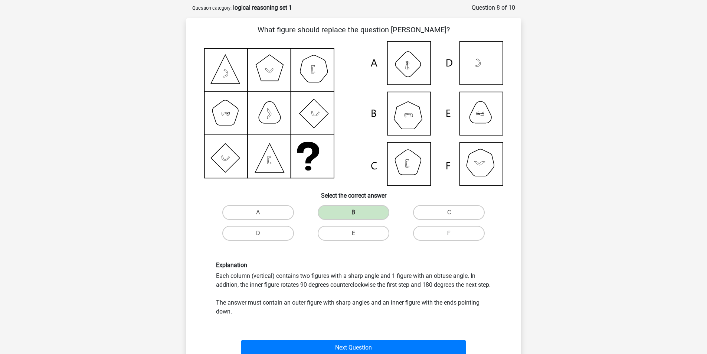
scroll to position [74, 0]
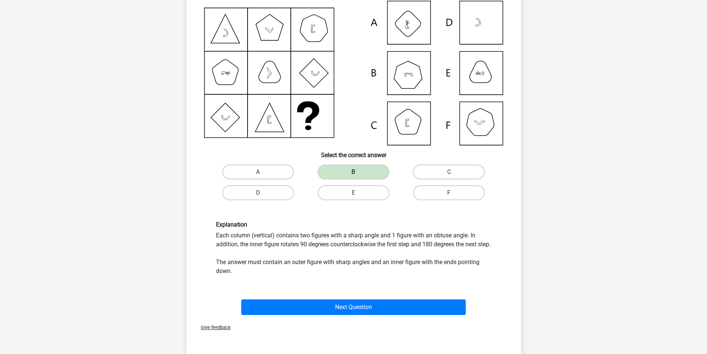
drag, startPoint x: 271, startPoint y: 240, endPoint x: 441, endPoint y: 252, distance: 170.4
click at [441, 252] on div "Explanation Each column (vertical) contains two figures with a sharp angle and …" at bounding box center [353, 248] width 286 height 55
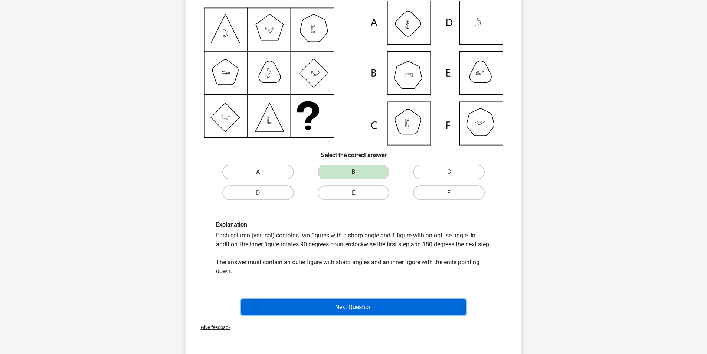
click at [372, 314] on button "Next Question" at bounding box center [353, 307] width 224 height 16
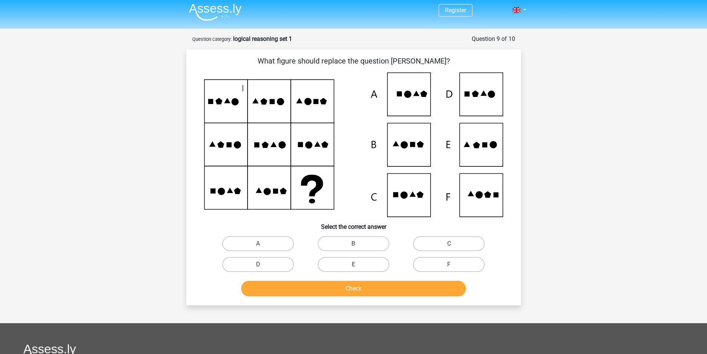
scroll to position [0, 0]
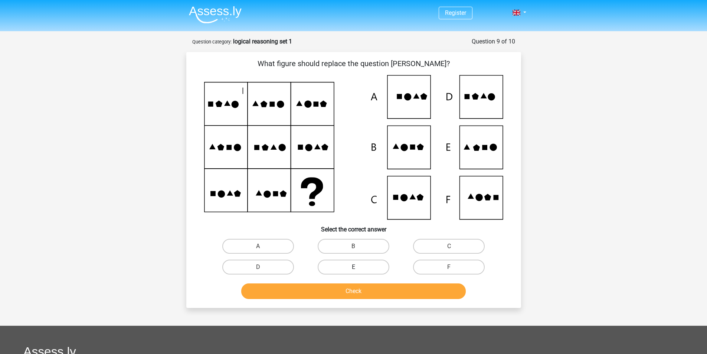
click at [362, 265] on label "E" at bounding box center [354, 266] width 72 height 15
click at [358, 267] on input "E" at bounding box center [355, 269] width 5 height 5
radio input "true"
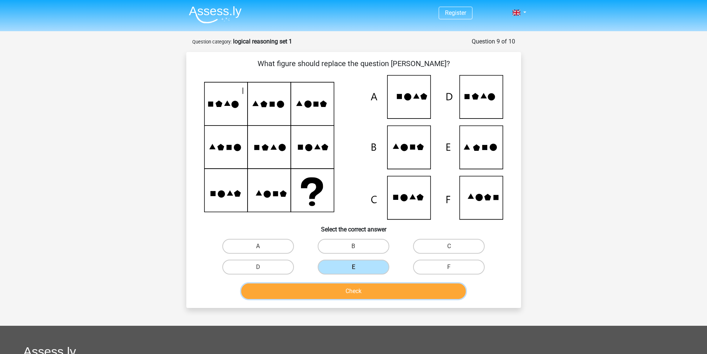
click at [359, 292] on button "Check" at bounding box center [353, 291] width 224 height 16
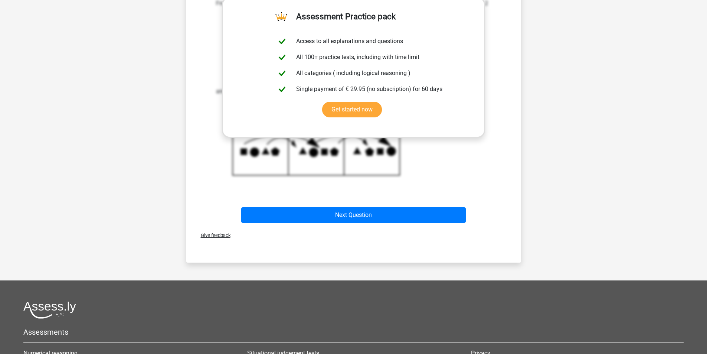
scroll to position [371, 0]
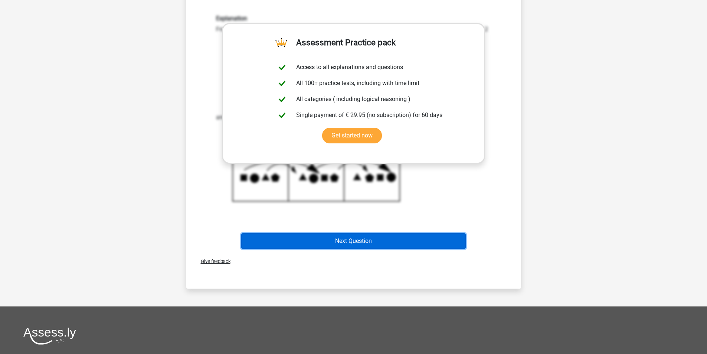
click at [360, 244] on button "Next Question" at bounding box center [353, 241] width 224 height 16
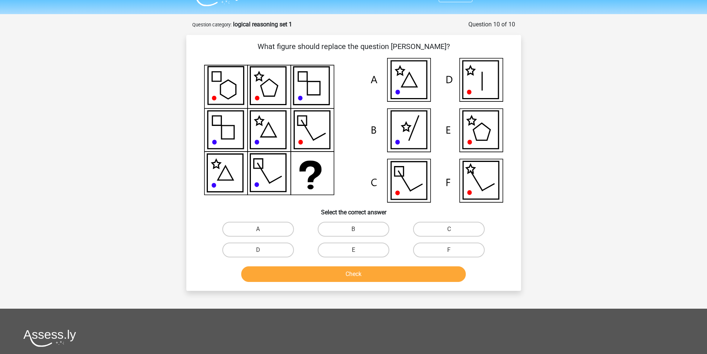
scroll to position [0, 0]
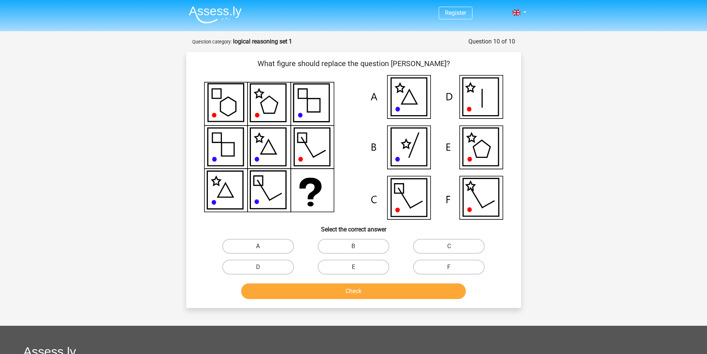
click at [252, 243] on label "A" at bounding box center [258, 246] width 72 height 15
click at [258, 246] on input "A" at bounding box center [260, 248] width 5 height 5
radio input "true"
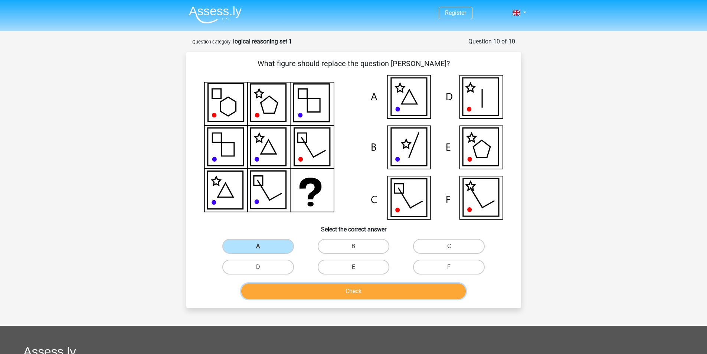
click at [357, 297] on button "Check" at bounding box center [353, 291] width 224 height 16
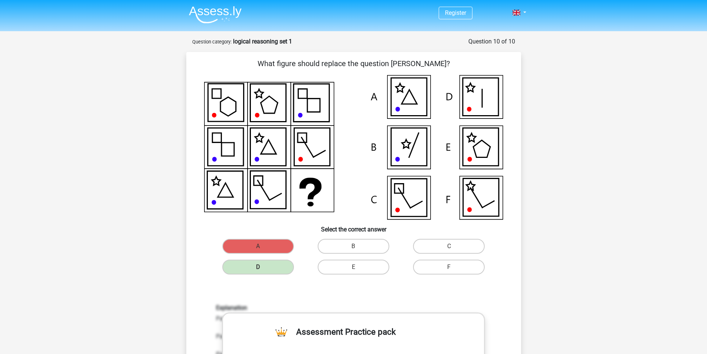
click at [212, 193] on icon at bounding box center [225, 190] width 36 height 38
drag, startPoint x: 604, startPoint y: 78, endPoint x: 608, endPoint y: 78, distance: 4.1
